Goal: Navigation & Orientation: Find specific page/section

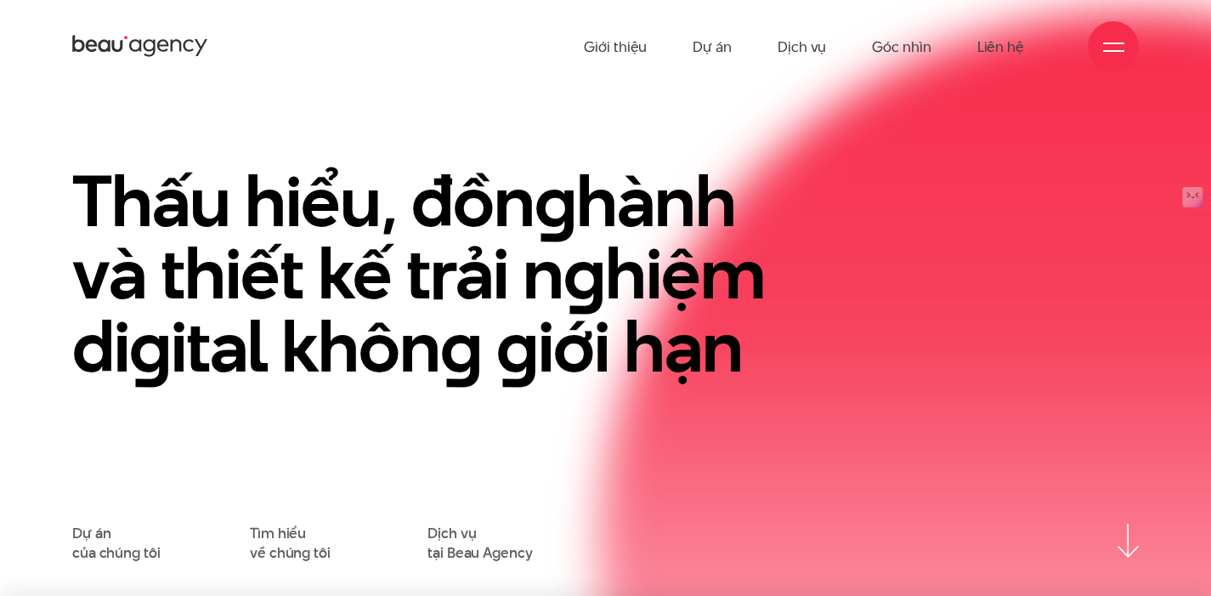
click at [1117, 43] on span at bounding box center [1113, 43] width 21 height 2
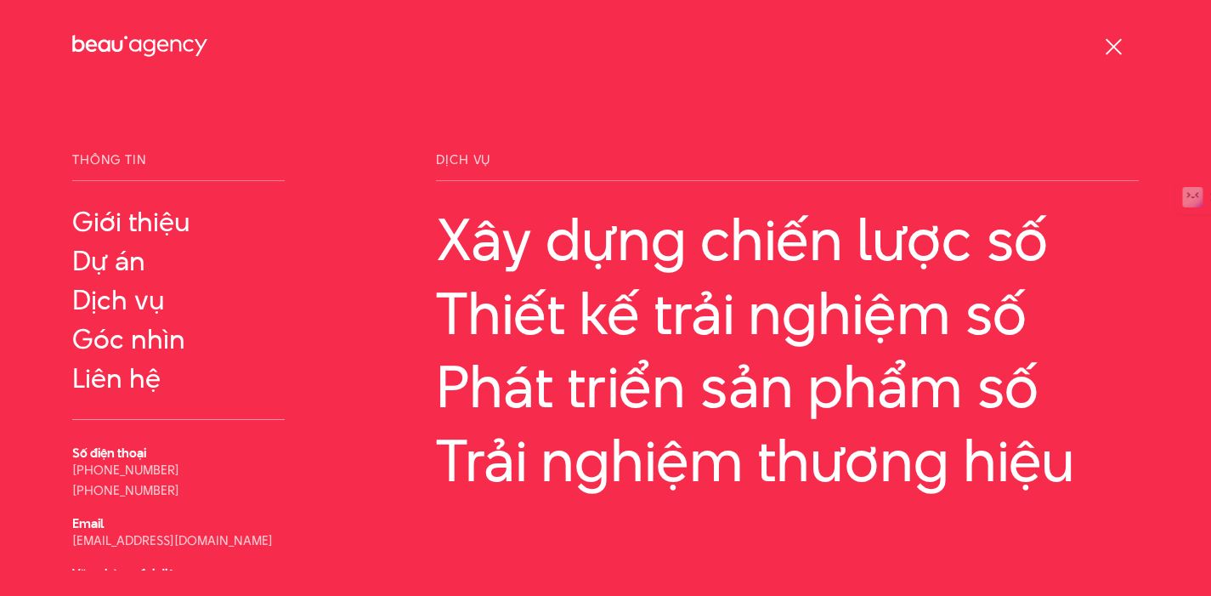
click at [1116, 43] on div at bounding box center [1113, 47] width 21 height 21
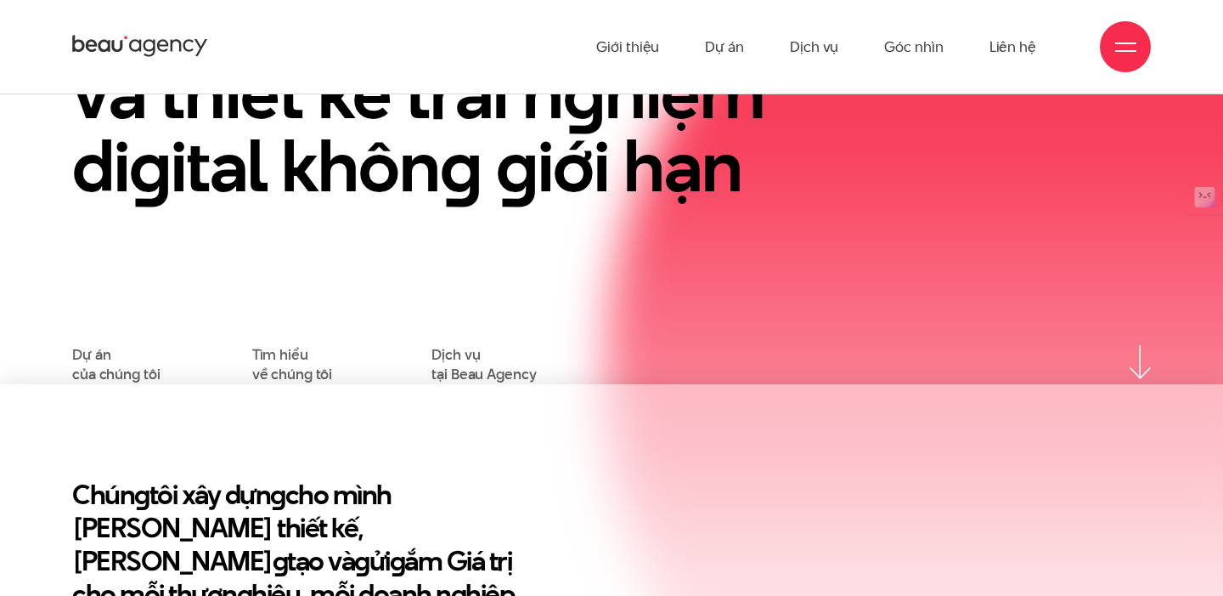
scroll to position [100, 0]
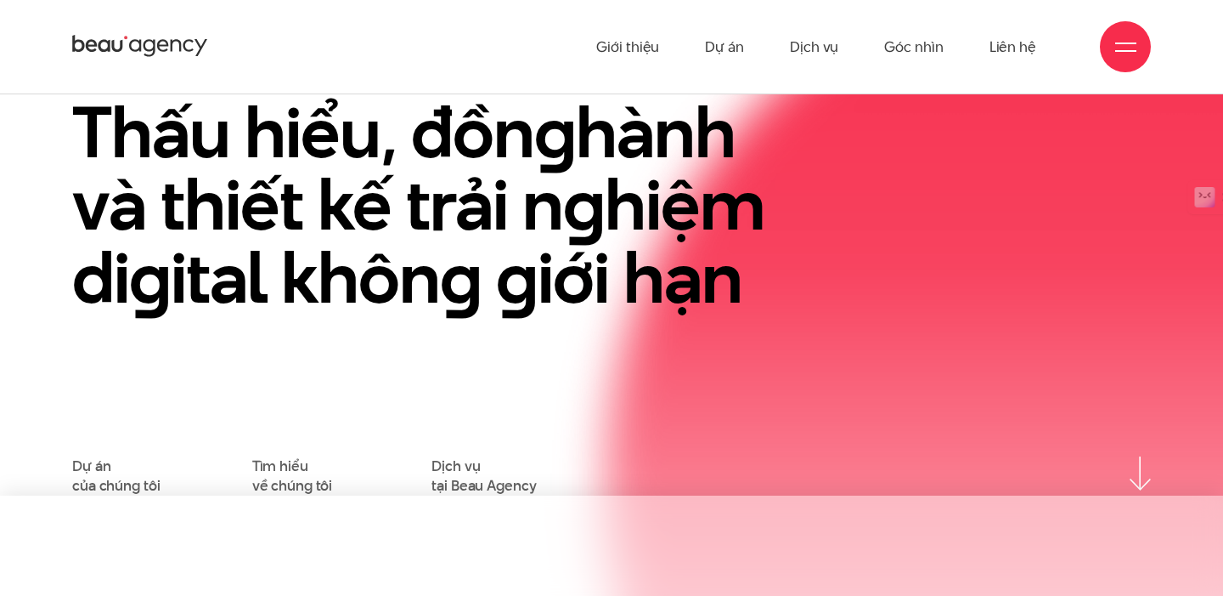
click at [1120, 55] on div at bounding box center [1126, 47] width 21 height 21
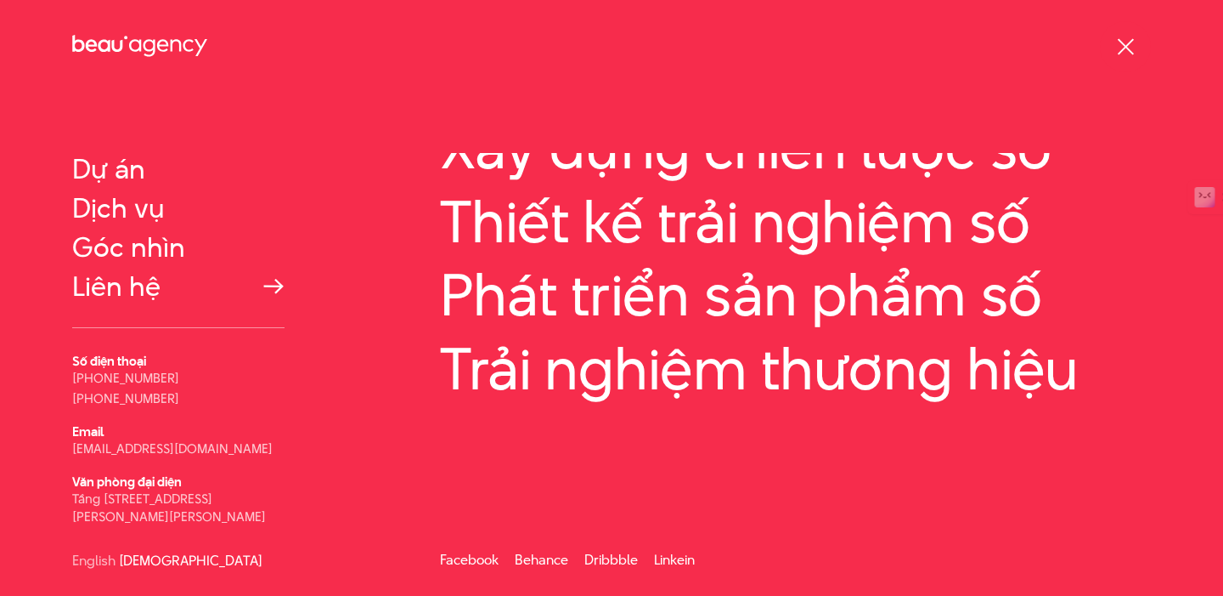
scroll to position [0, 0]
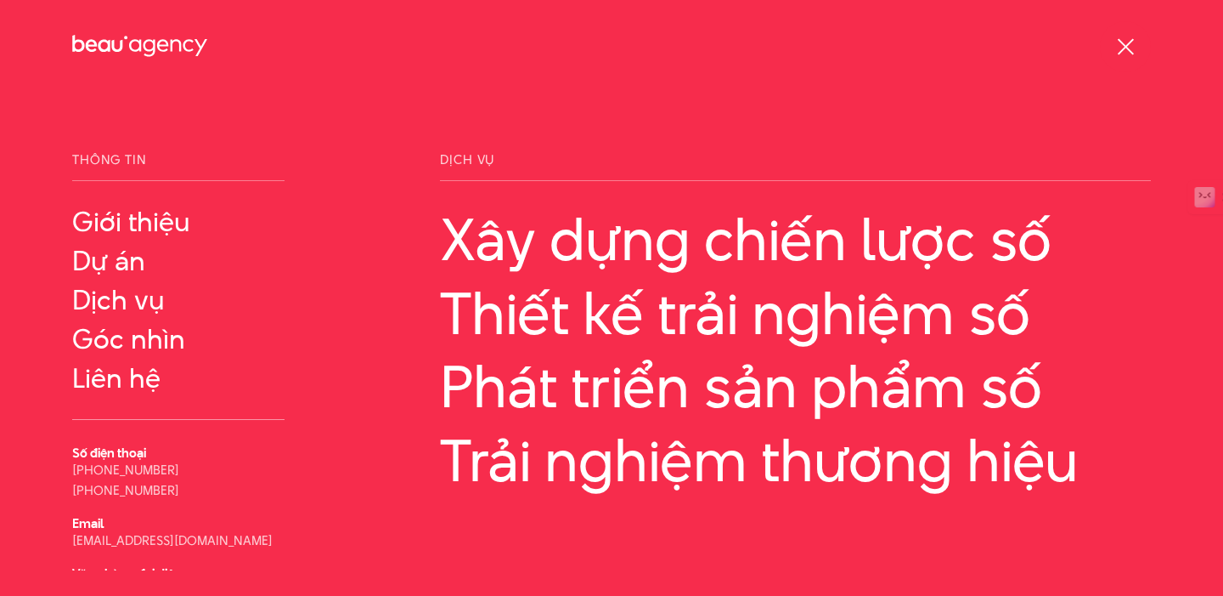
click at [1127, 41] on div at bounding box center [1126, 47] width 21 height 21
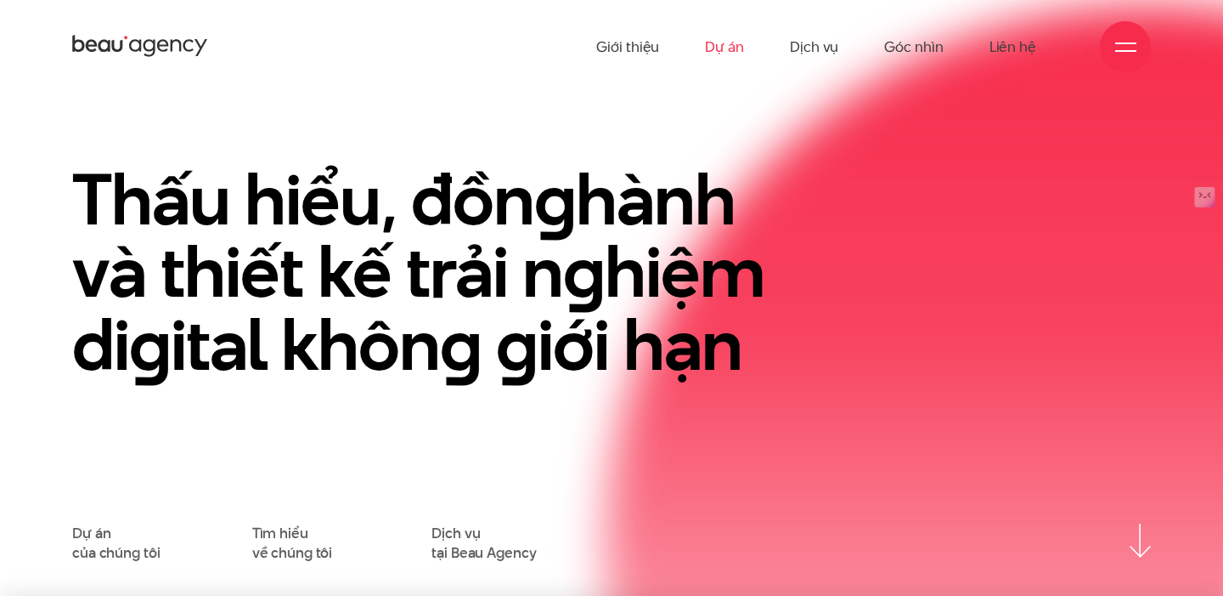
click at [732, 45] on link "Dự án" at bounding box center [724, 46] width 39 height 93
drag, startPoint x: 215, startPoint y: 43, endPoint x: 44, endPoint y: 42, distance: 170.8
click at [44, 42] on div "Giới thiệu Dự án Dịch vụ Góc nhìn Liên hệ" at bounding box center [611, 46] width 1223 height 93
click at [84, 42] on icon at bounding box center [140, 46] width 136 height 26
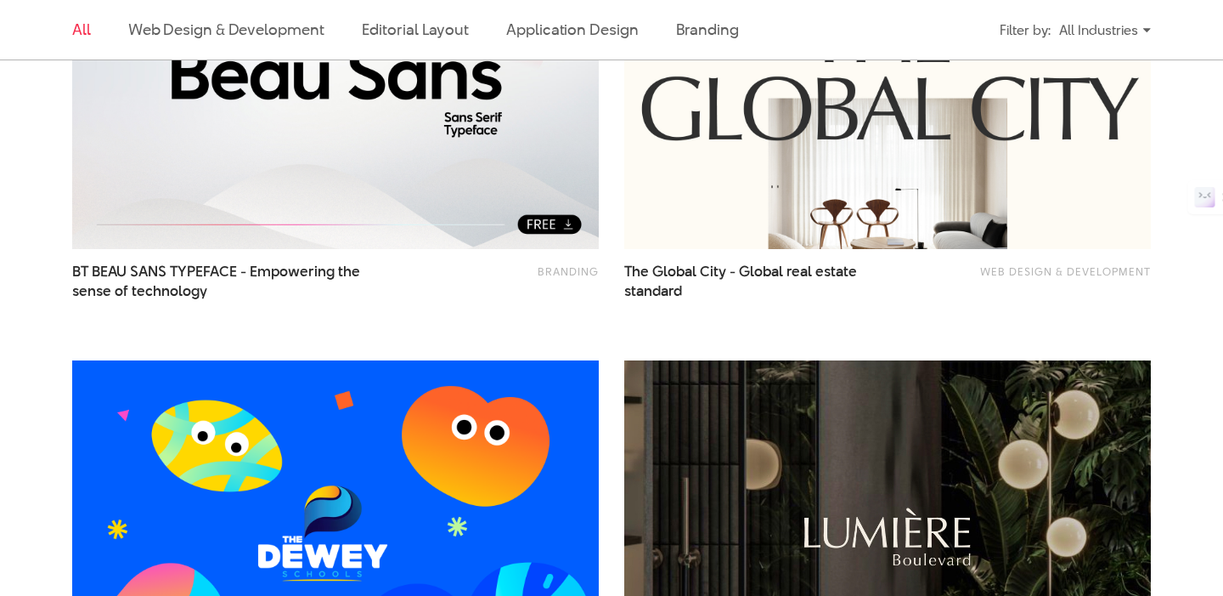
scroll to position [641, 0]
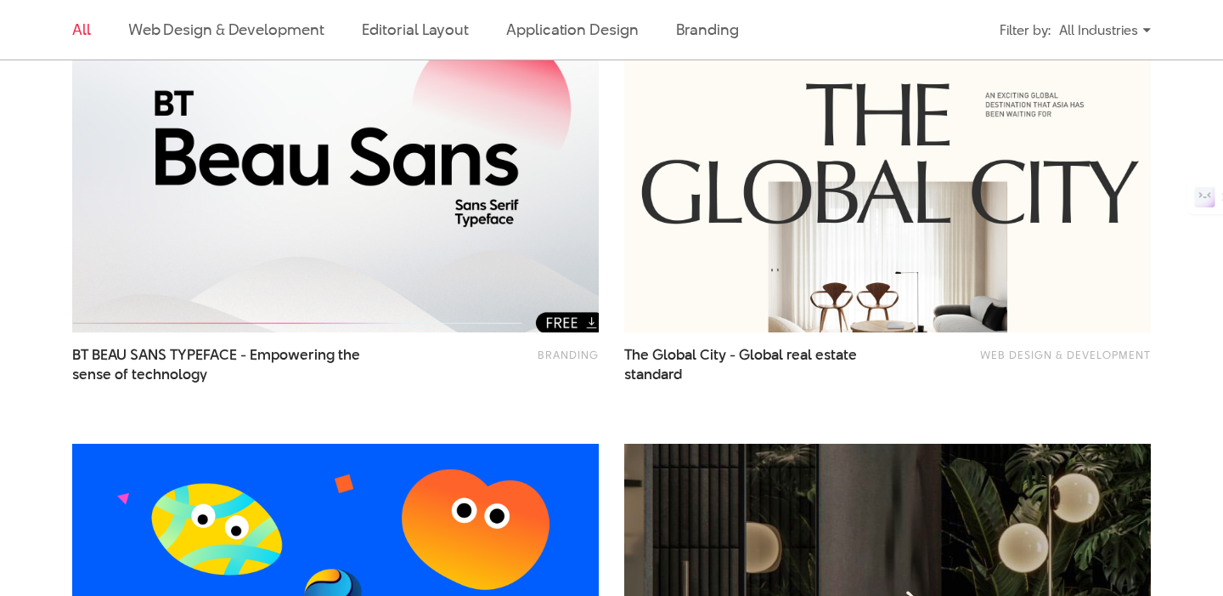
click at [483, 231] on img at bounding box center [335, 156] width 579 height 388
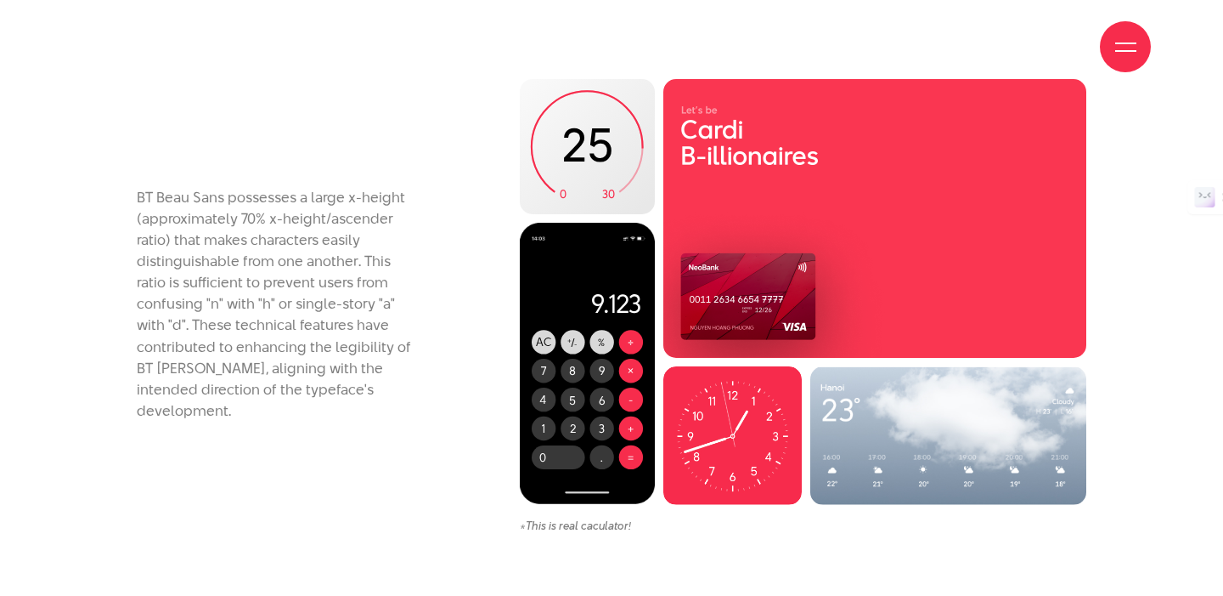
scroll to position [6959, 0]
